Goal: Navigation & Orientation: Find specific page/section

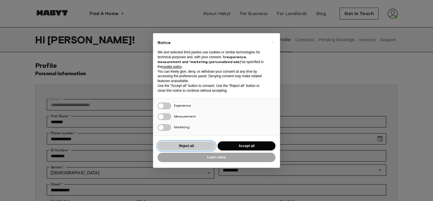
click at [193, 145] on button "Reject all" at bounding box center [187, 145] width 58 height 9
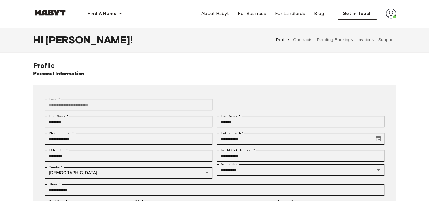
click at [391, 14] on img at bounding box center [391, 14] width 10 height 10
click at [377, 29] on span "Profile" at bounding box center [374, 26] width 14 height 7
click at [302, 43] on button "Contracts" at bounding box center [303, 39] width 21 height 25
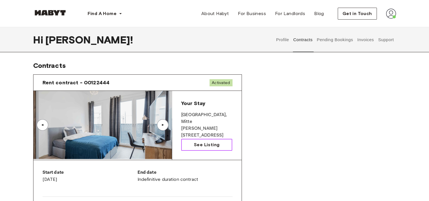
click at [210, 142] on span "See Listing" at bounding box center [207, 144] width 26 height 7
click at [366, 39] on button "Invoices" at bounding box center [365, 39] width 18 height 25
